Goal: Information Seeking & Learning: Compare options

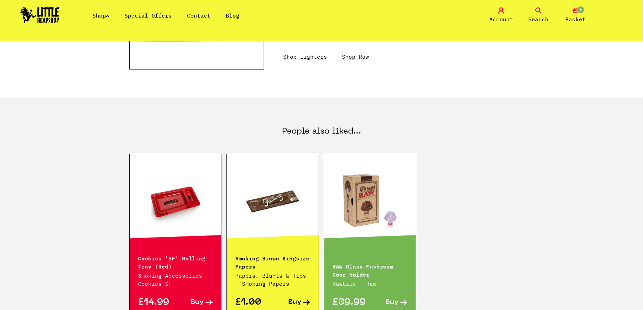
scroll to position [135, 0]
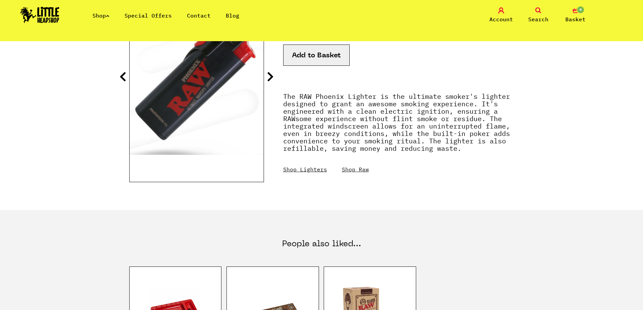
click at [99, 14] on link "Shop" at bounding box center [101, 15] width 17 height 7
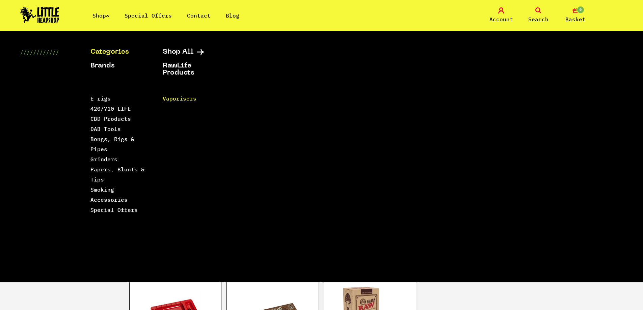
click at [175, 101] on link "Vaporisers" at bounding box center [180, 98] width 34 height 7
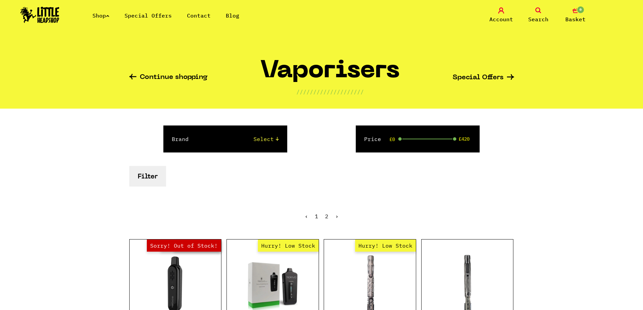
click at [101, 19] on li "Shop" at bounding box center [101, 15] width 17 height 8
click at [98, 14] on link "Shop" at bounding box center [101, 15] width 17 height 7
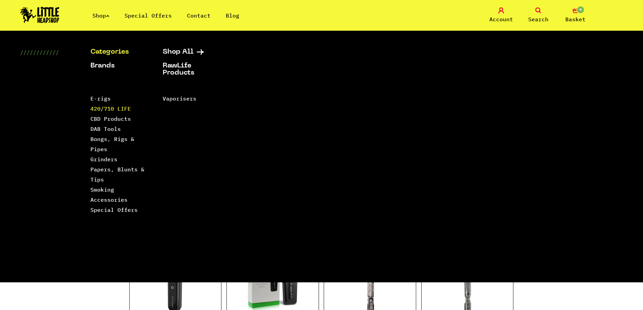
click at [118, 111] on link "420/710 LIFE" at bounding box center [111, 108] width 41 height 7
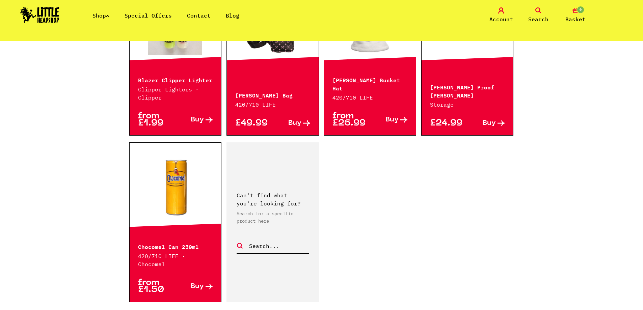
scroll to position [1013, 0]
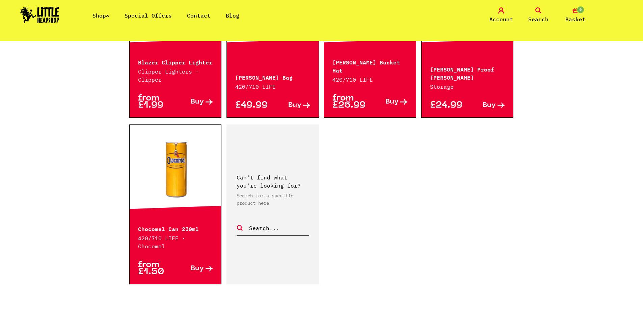
click at [102, 19] on link "Shop" at bounding box center [101, 15] width 17 height 7
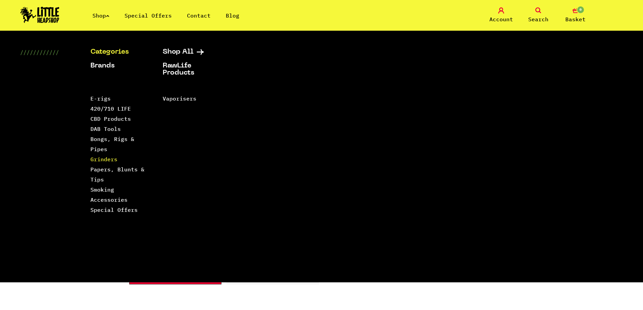
click at [101, 160] on link "Grinders" at bounding box center [104, 159] width 27 height 7
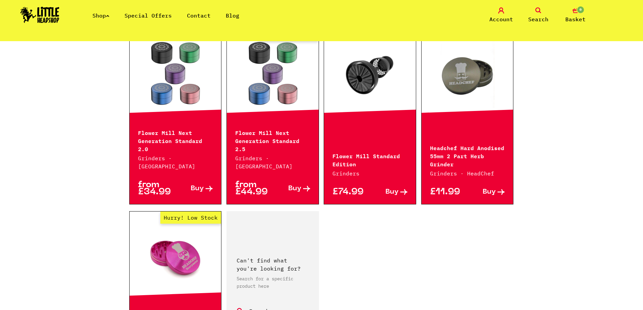
scroll to position [946, 0]
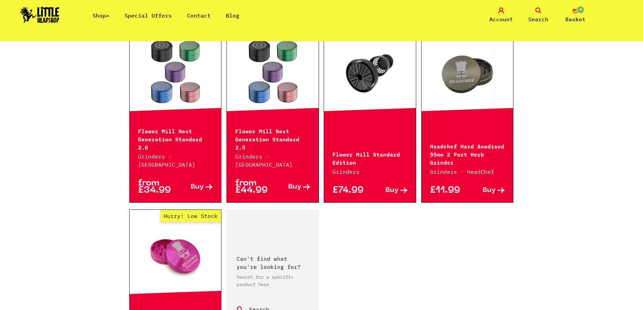
click at [101, 16] on link "Shop" at bounding box center [101, 15] width 17 height 7
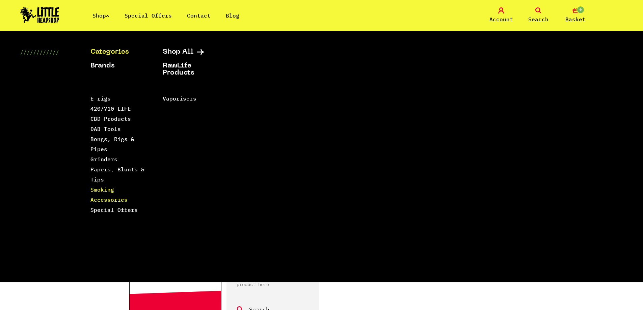
click at [106, 190] on link "Smoking Accessories" at bounding box center [109, 194] width 37 height 17
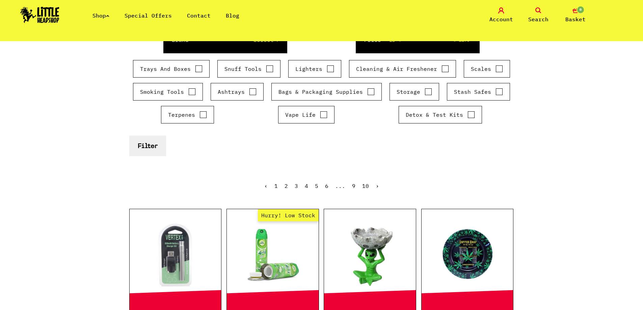
scroll to position [101, 0]
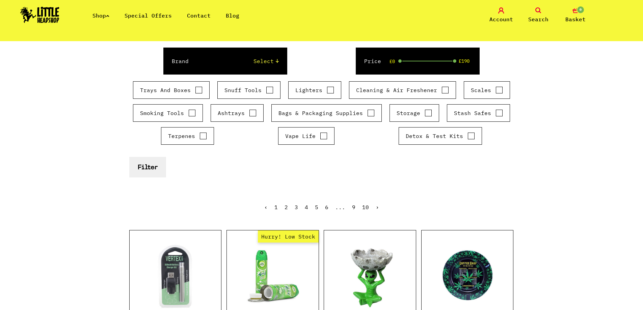
click at [328, 88] on input "Lighters" at bounding box center [330, 90] width 7 height 7
checkbox input "true"
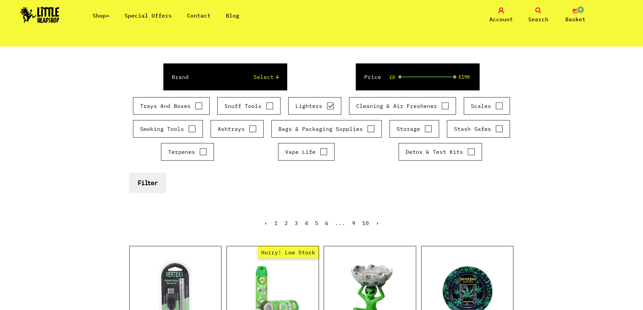
scroll to position [0, 0]
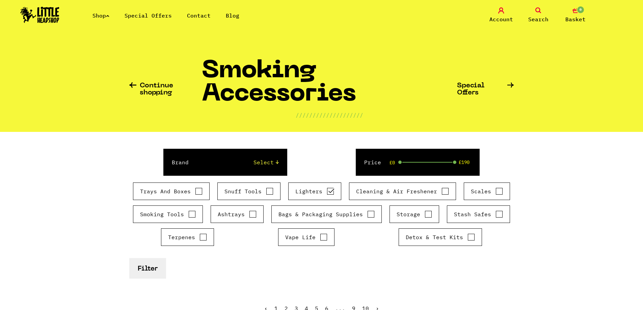
click at [148, 270] on button "Filter" at bounding box center [147, 268] width 37 height 21
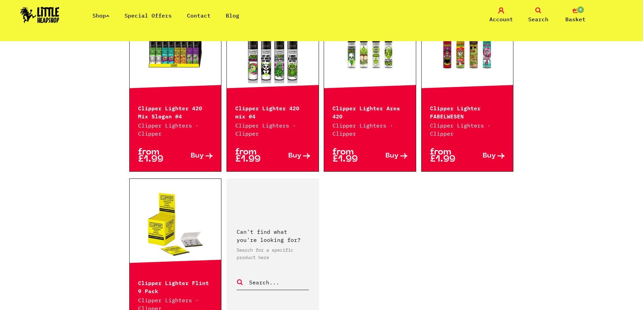
scroll to position [1148, 0]
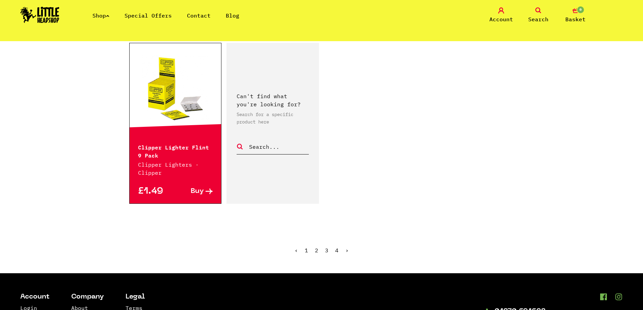
click at [315, 250] on link "2" at bounding box center [316, 250] width 3 height 7
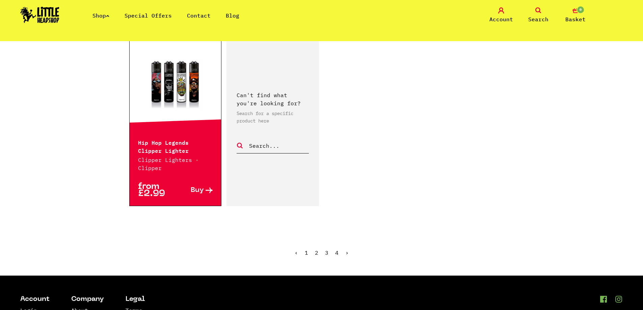
scroll to position [1250, 0]
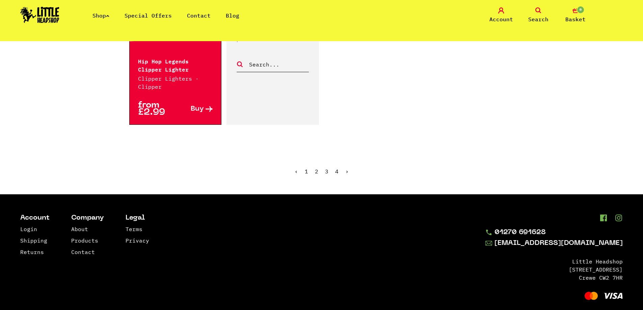
click at [326, 174] on link "3" at bounding box center [326, 171] width 3 height 7
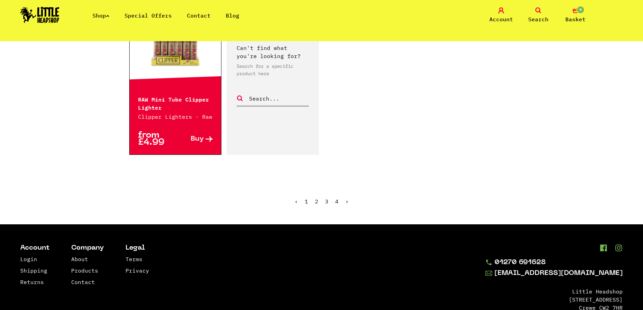
scroll to position [1216, 0]
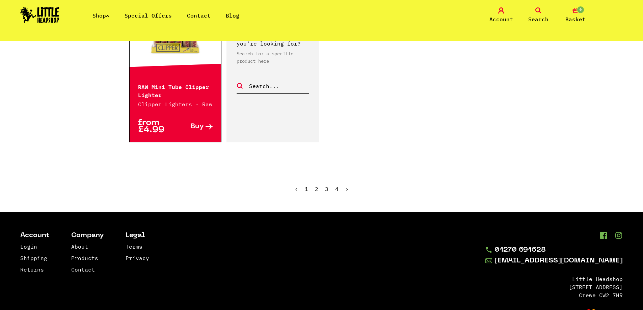
click at [336, 186] on link "4" at bounding box center [336, 189] width 3 height 7
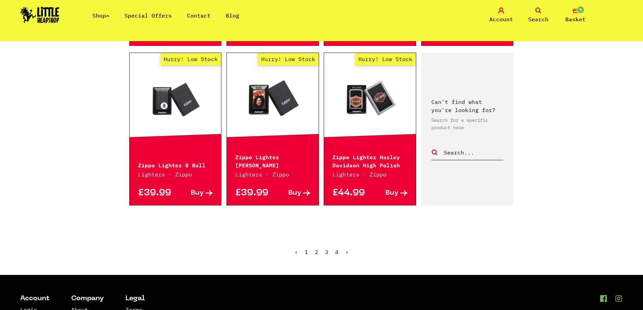
scroll to position [979, 0]
